Goal: Task Accomplishment & Management: Manage account settings

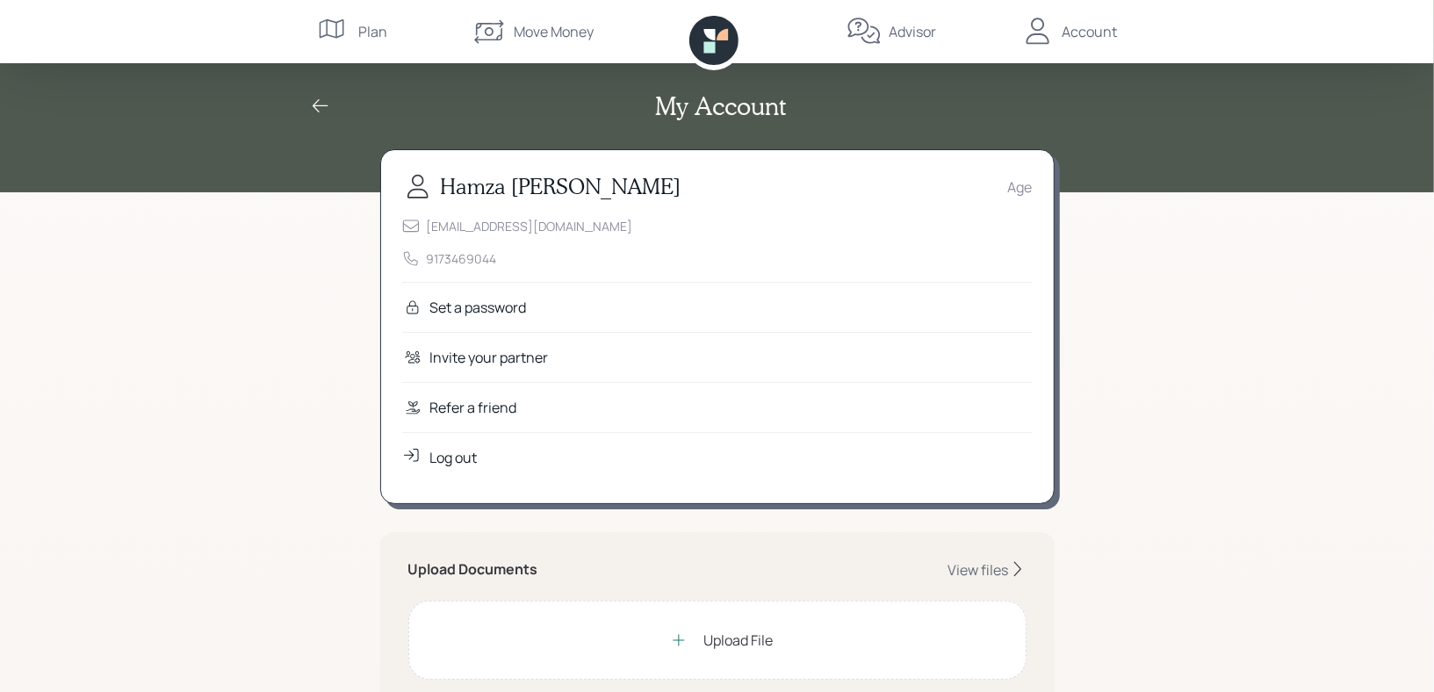
click at [1095, 37] on div "Account" at bounding box center [1090, 31] width 55 height 21
click at [438, 462] on div "Log out" at bounding box center [453, 457] width 47 height 21
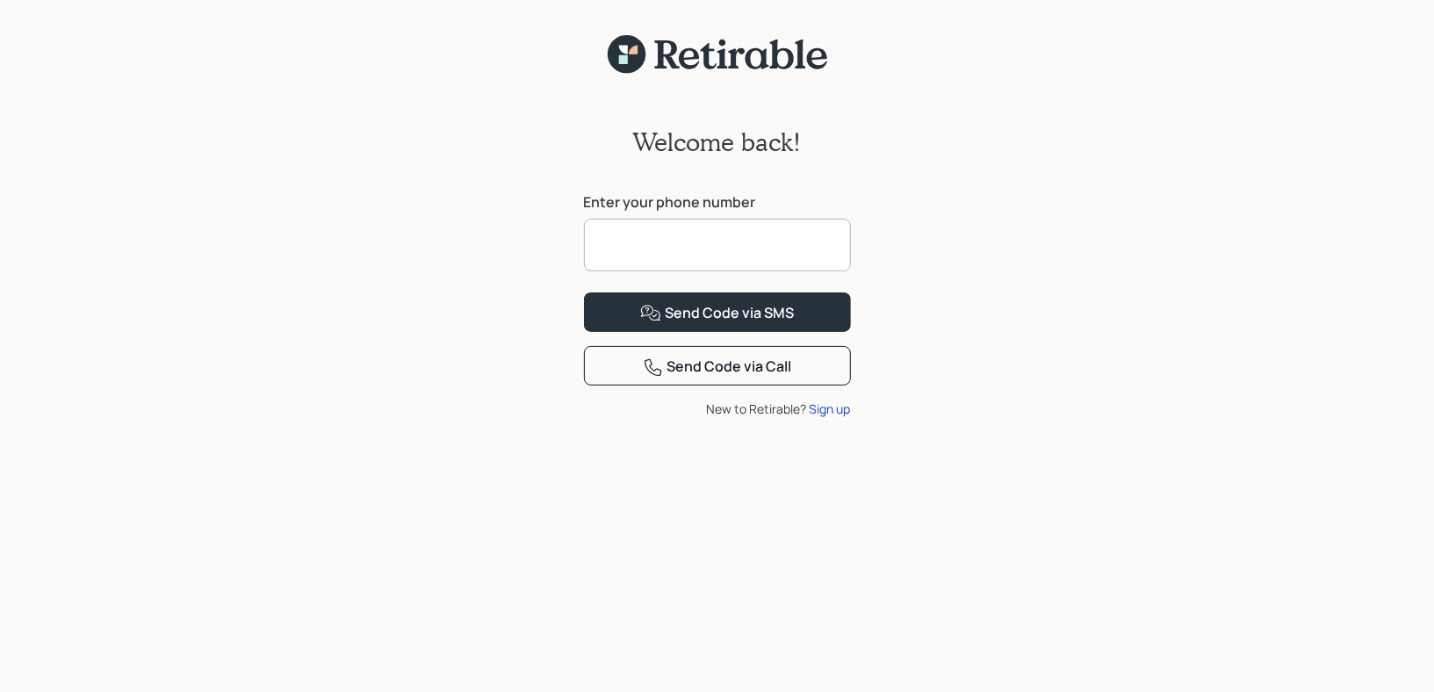
click at [631, 235] on input at bounding box center [717, 245] width 267 height 53
type input "**********"
